Goal: Check status: Check status

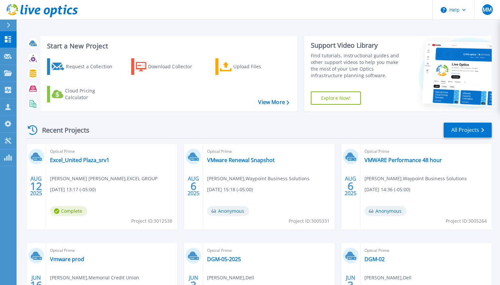
click at [8, 24] on icon at bounding box center [9, 25] width 4 height 5
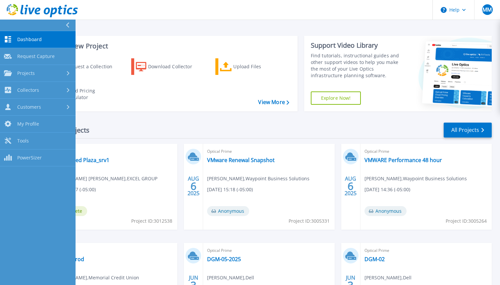
click at [40, 40] on span "Dashboard" at bounding box center [29, 39] width 24 height 6
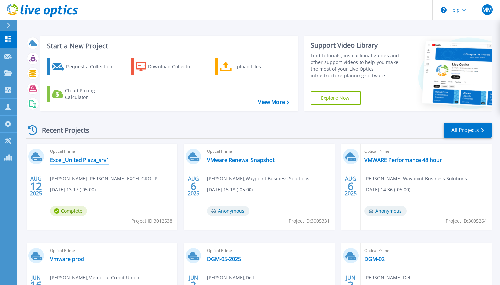
click at [77, 160] on link "Excel_United Plaza_srv1" at bounding box center [79, 160] width 59 height 7
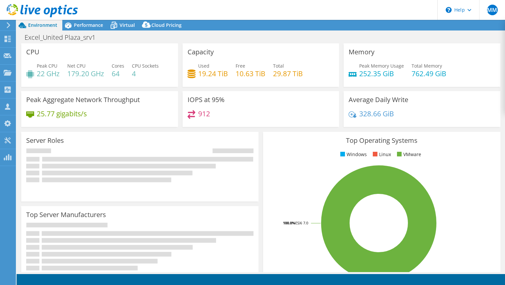
select select "USEast"
select select "USD"
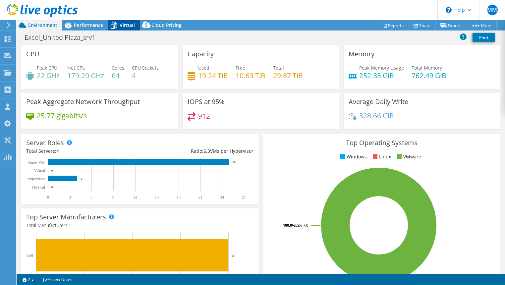
click at [126, 26] on span "Virtual" at bounding box center [127, 25] width 15 height 6
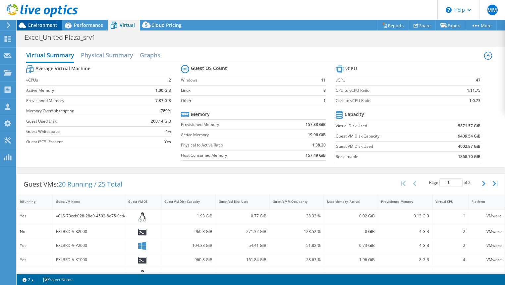
click at [41, 24] on span "Environment" at bounding box center [42, 25] width 29 height 6
